Goal: Find specific page/section: Find specific page/section

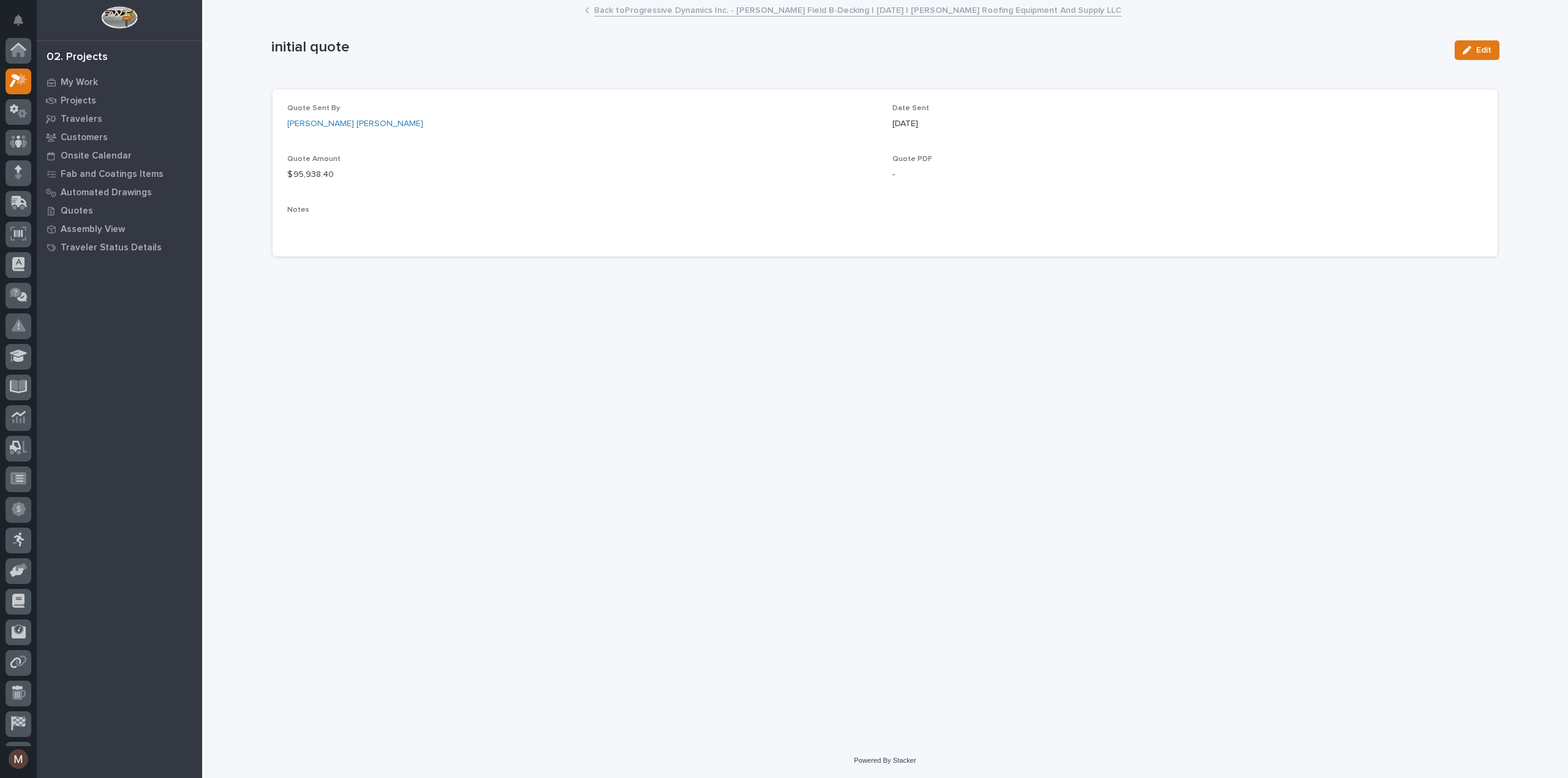
scroll to position [30, 0]
click at [559, 361] on div "Loading... Saving… Loading... Saving… initial quote Edit initial quote Edit Sor…" at bounding box center [885, 357] width 1241 height 711
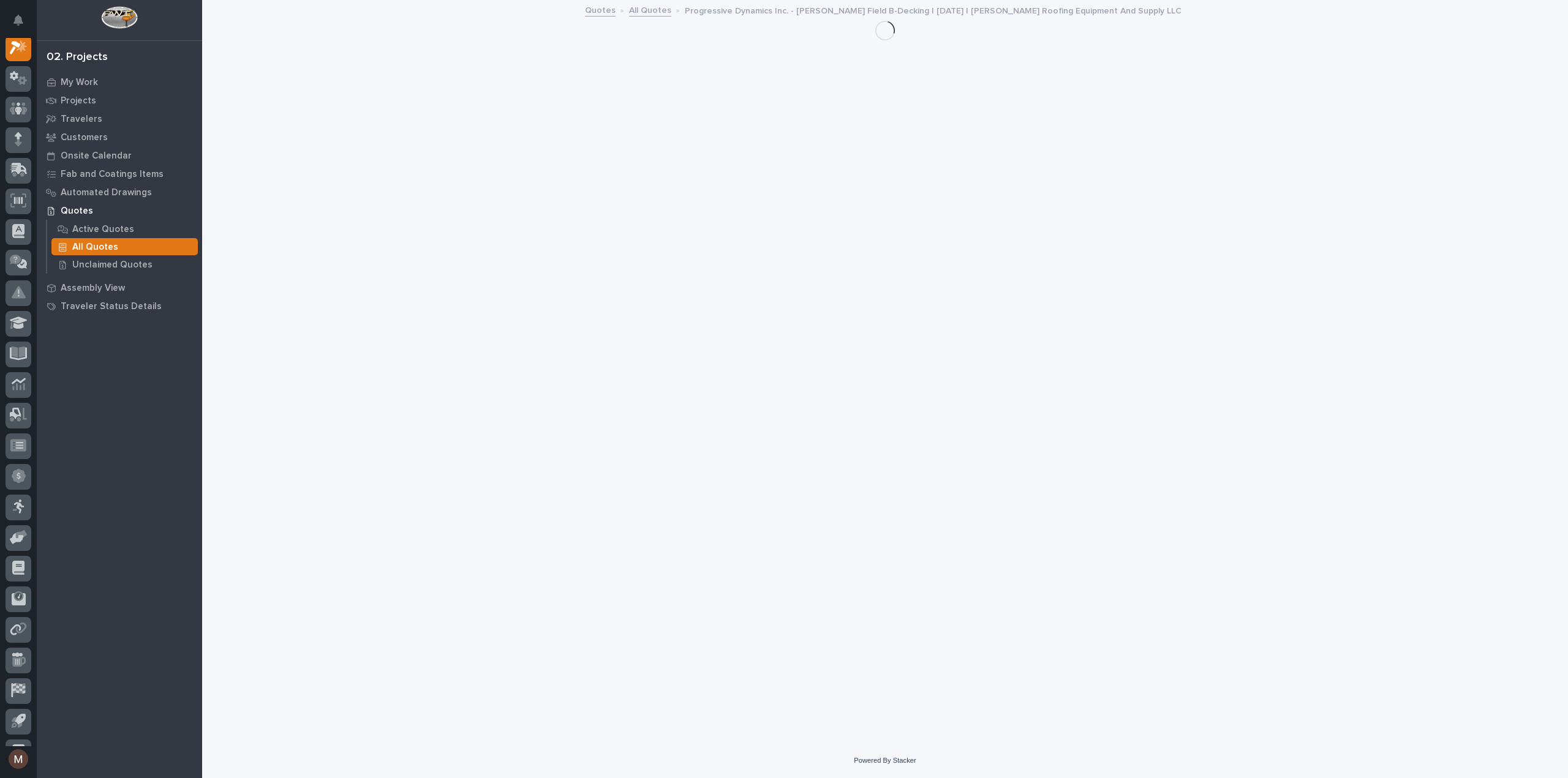
scroll to position [30, 0]
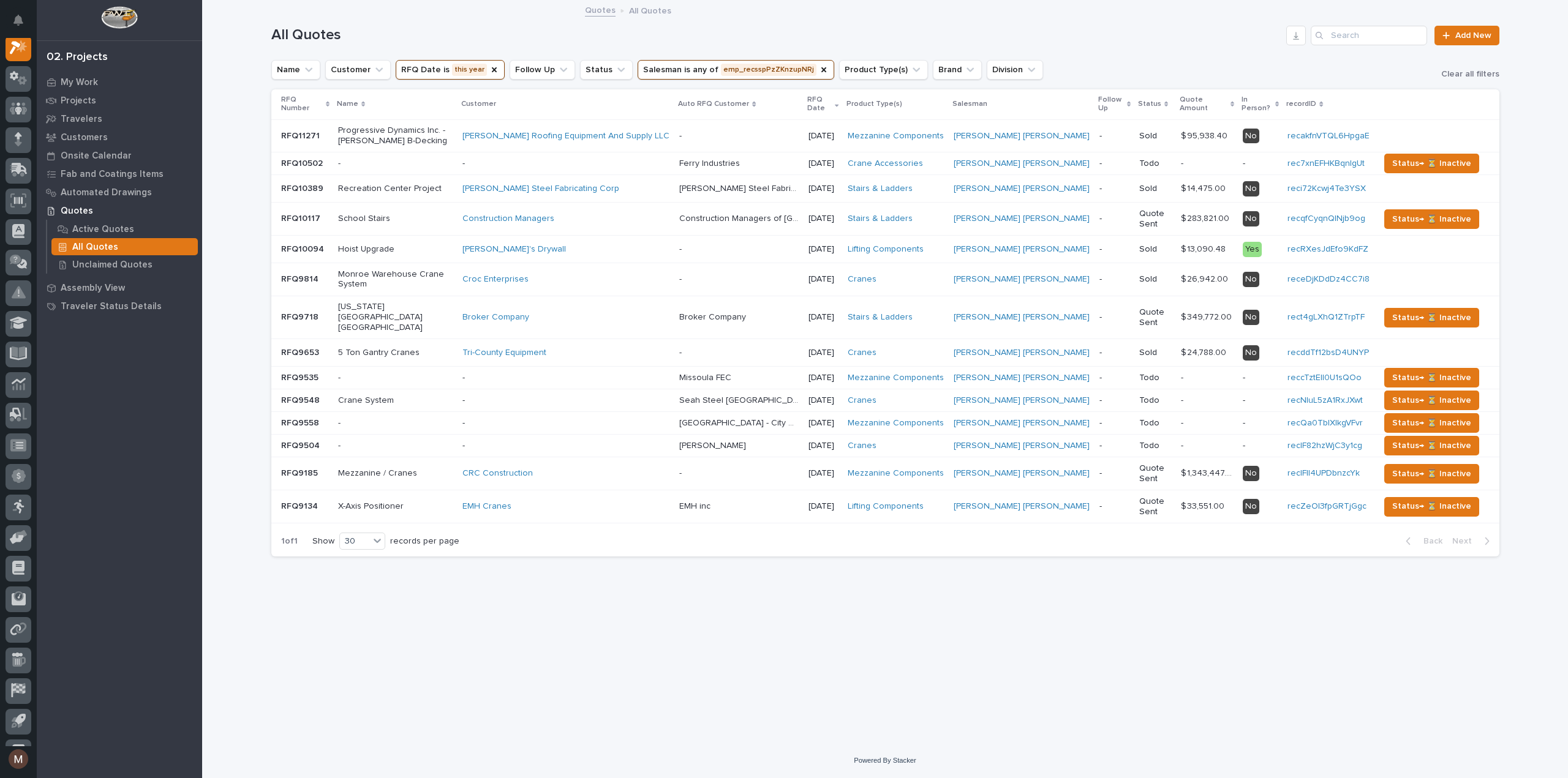
click at [773, 654] on div "Loading... Saving… Loading... Saving… All Quotes Add New Name Customer RFQ Date…" at bounding box center [885, 357] width 1241 height 711
click at [489, 72] on icon "RFQ Date" at bounding box center [494, 69] width 10 height 10
click at [446, 70] on icon "RFQ Date" at bounding box center [449, 69] width 7 height 4
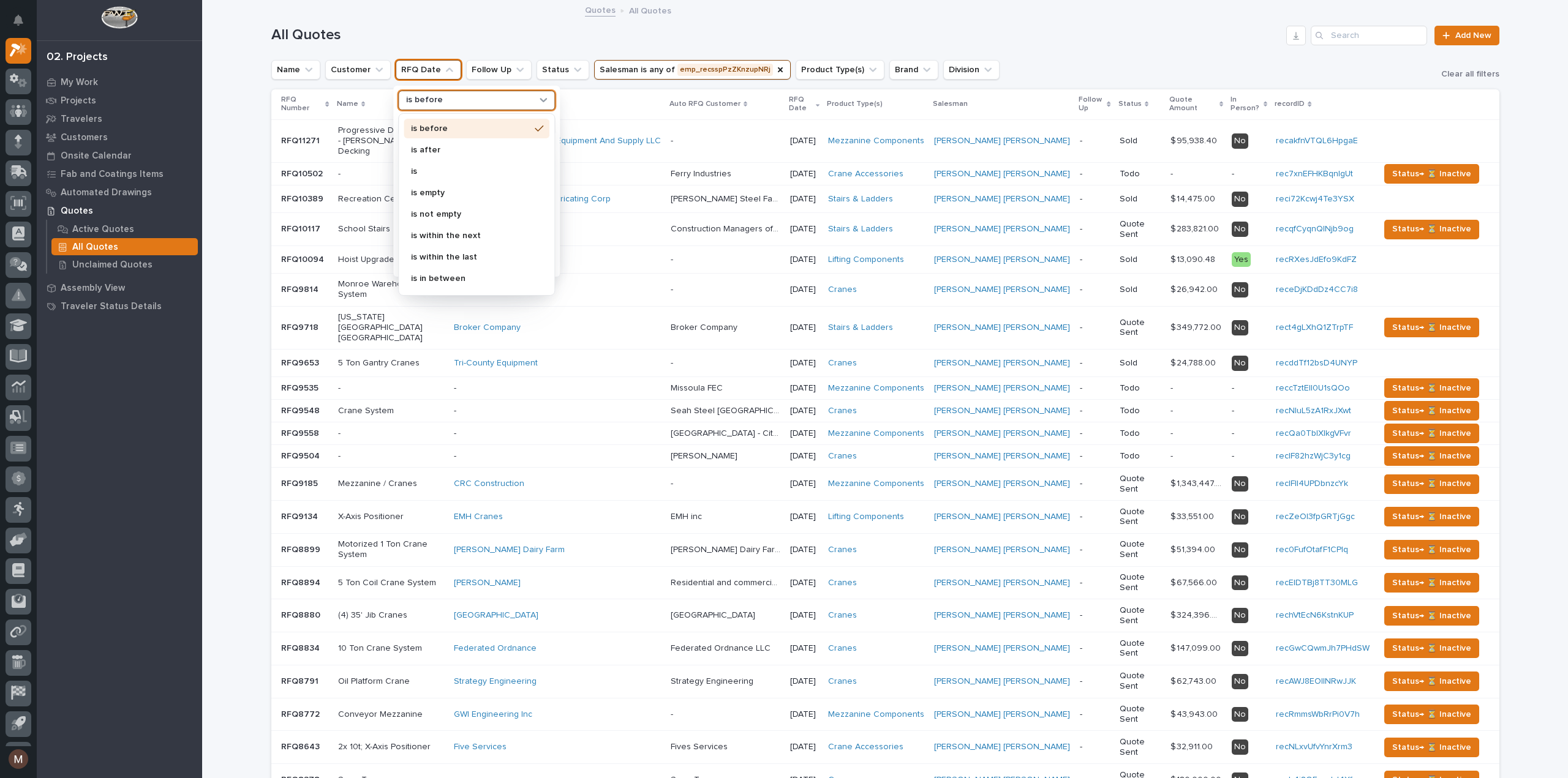
click at [441, 99] on div "is before" at bounding box center [469, 100] width 135 height 12
click at [416, 172] on p "is" at bounding box center [470, 172] width 119 height 9
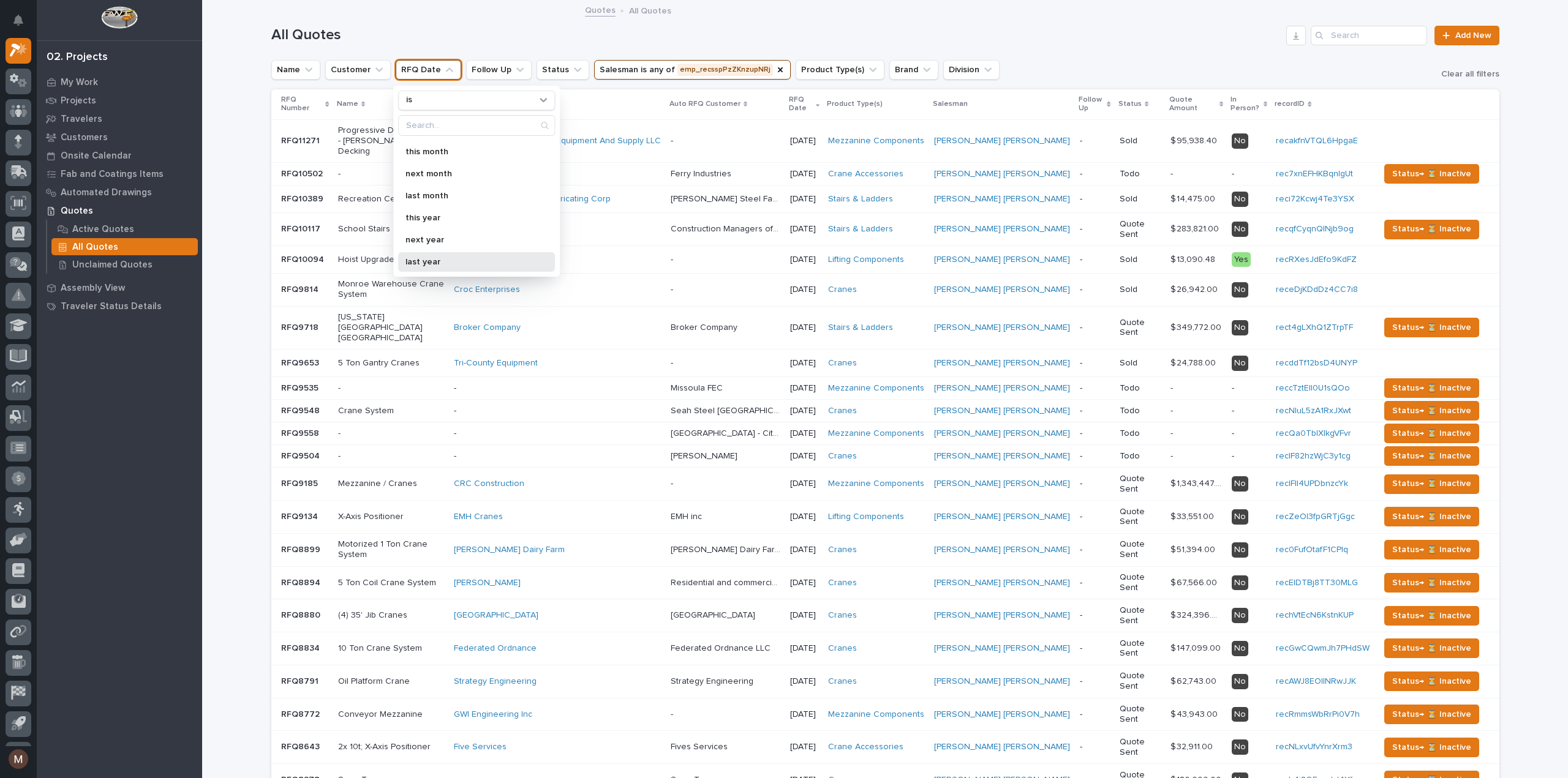
click at [454, 260] on p "last year" at bounding box center [470, 262] width 130 height 9
click at [517, 22] on div "All Quotes Add New" at bounding box center [885, 30] width 1228 height 59
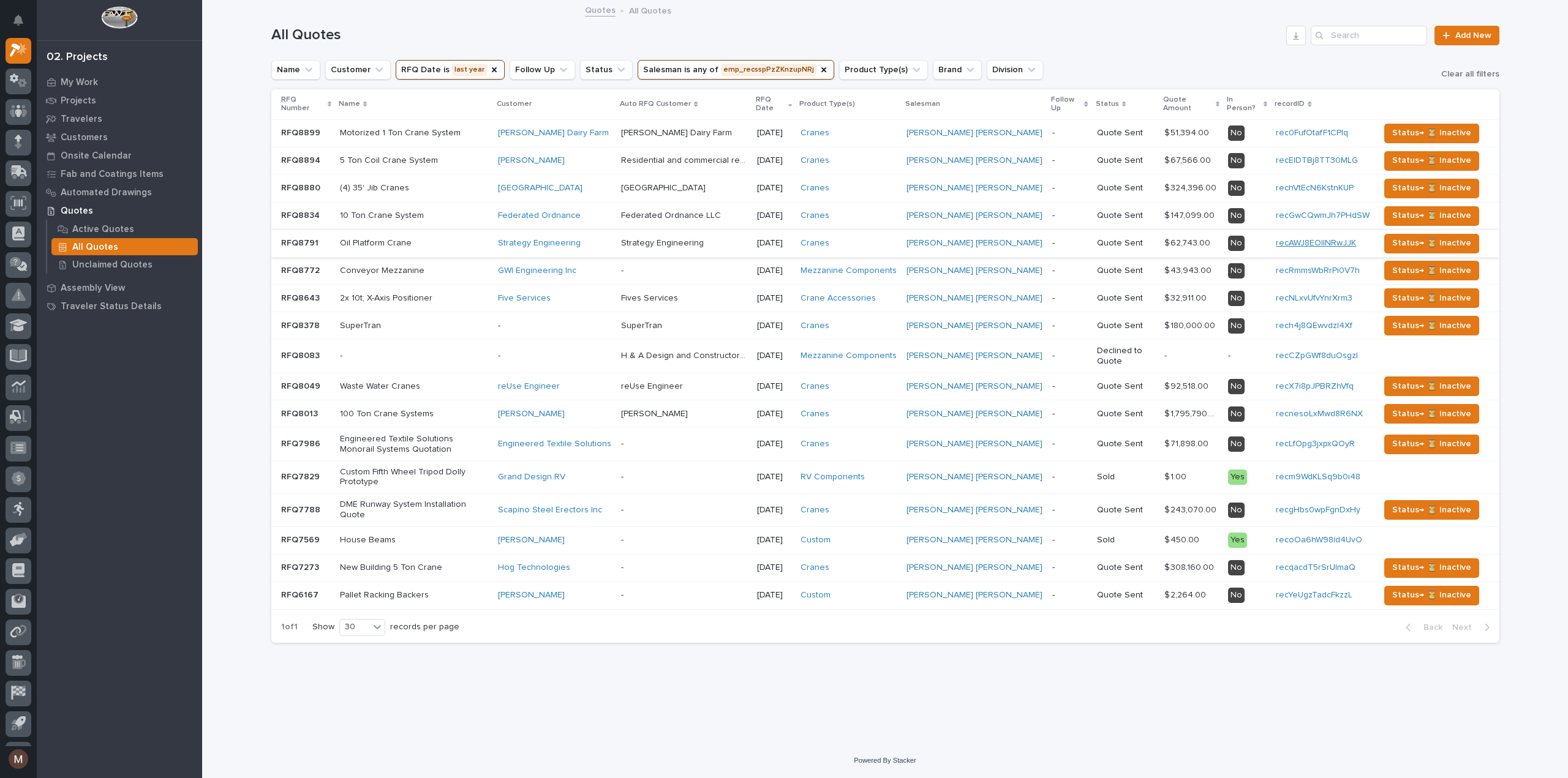
click at [1350, 242] on link "recAWJ8EOllNRwJJK" at bounding box center [1315, 244] width 80 height 9
click at [435, 237] on div "Oil Platform Crane" at bounding box center [414, 242] width 149 height 12
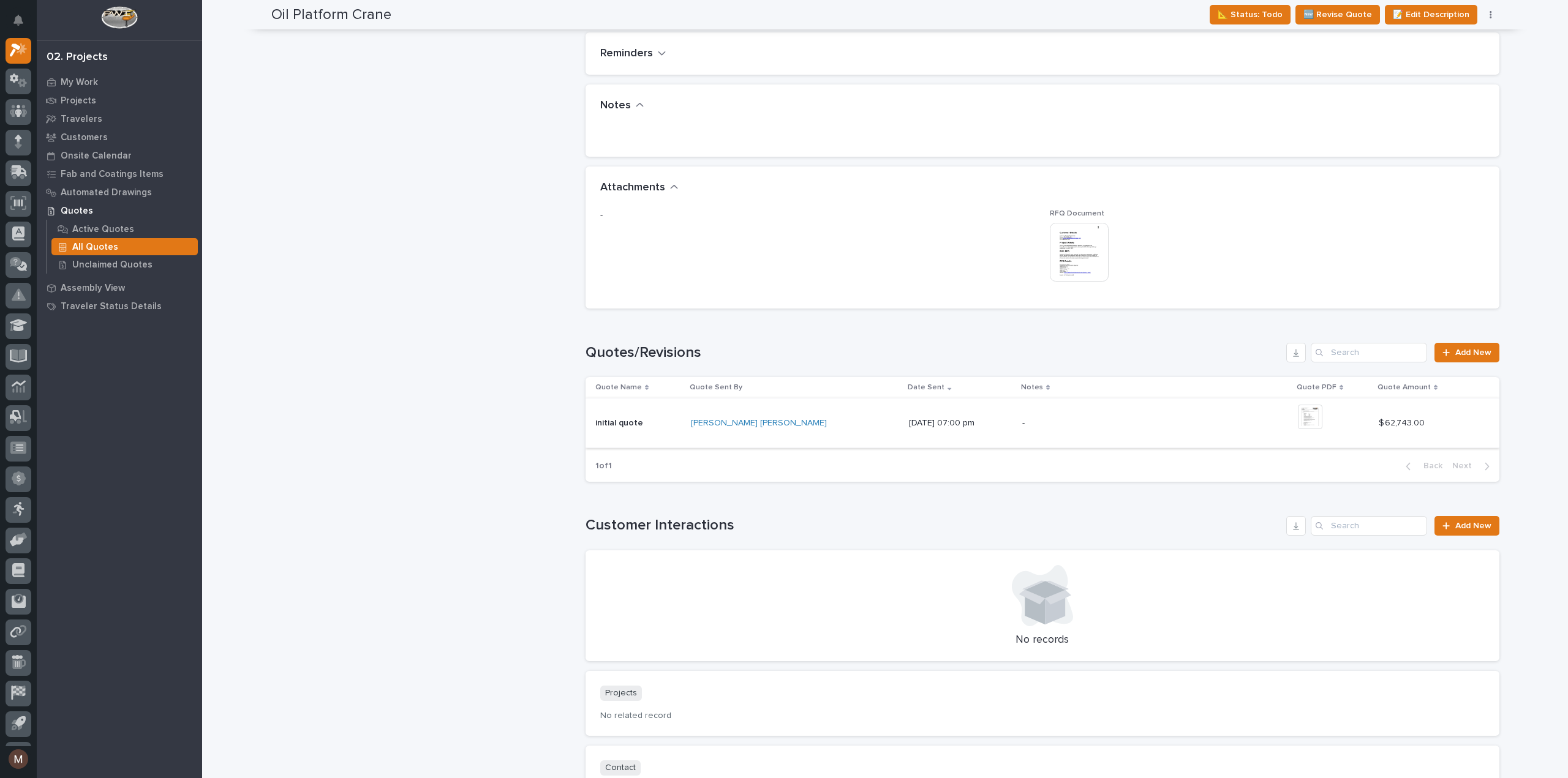
scroll to position [674, 0]
click at [495, 325] on div "Oil Platform Crane ← Back to My Quotes RFQ Number RFQ8791 Project Name Oil Plat…" at bounding box center [423, 105] width 304 height 1437
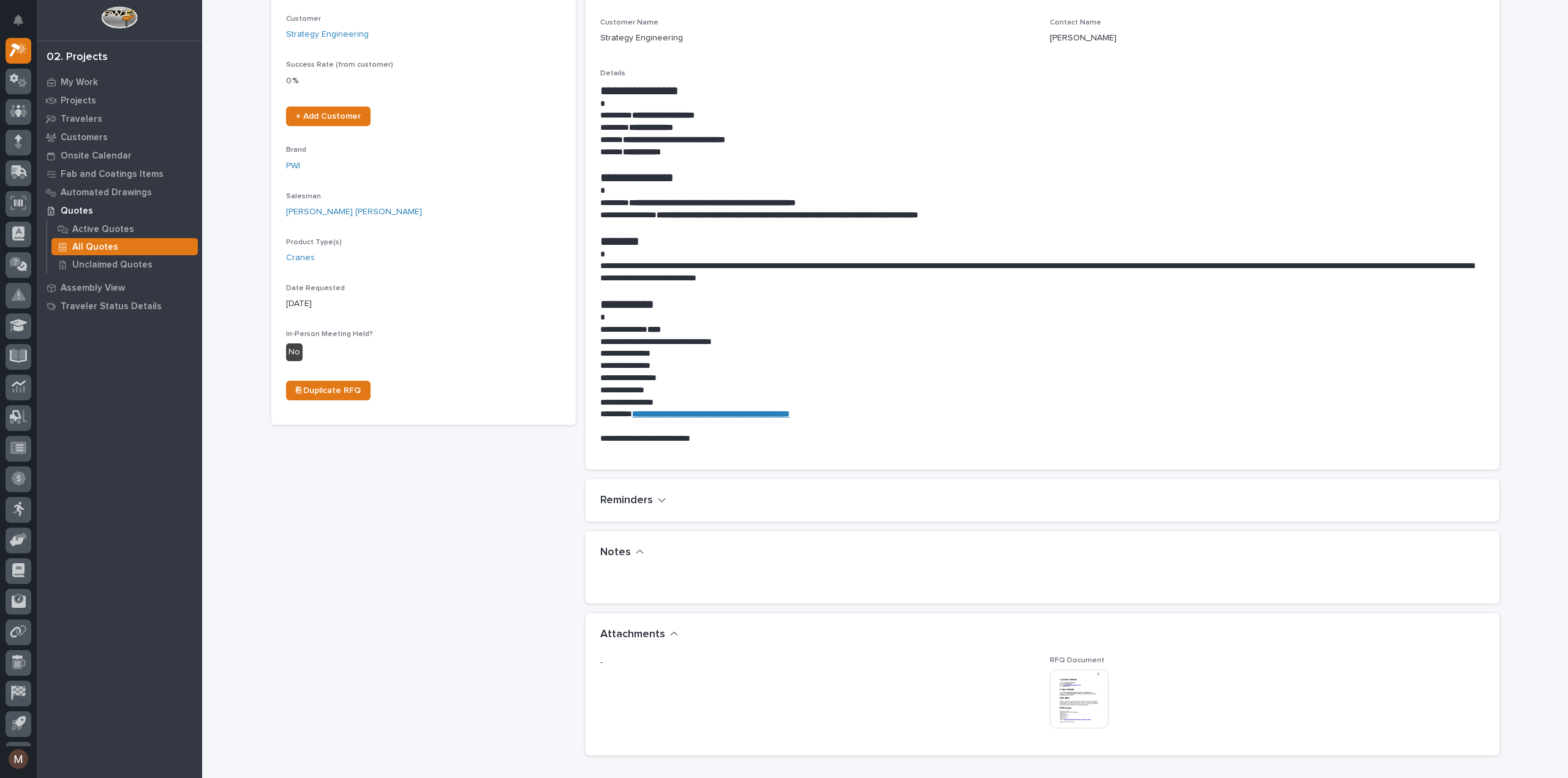
scroll to position [245, 0]
